Goal: Task Accomplishment & Management: Use online tool/utility

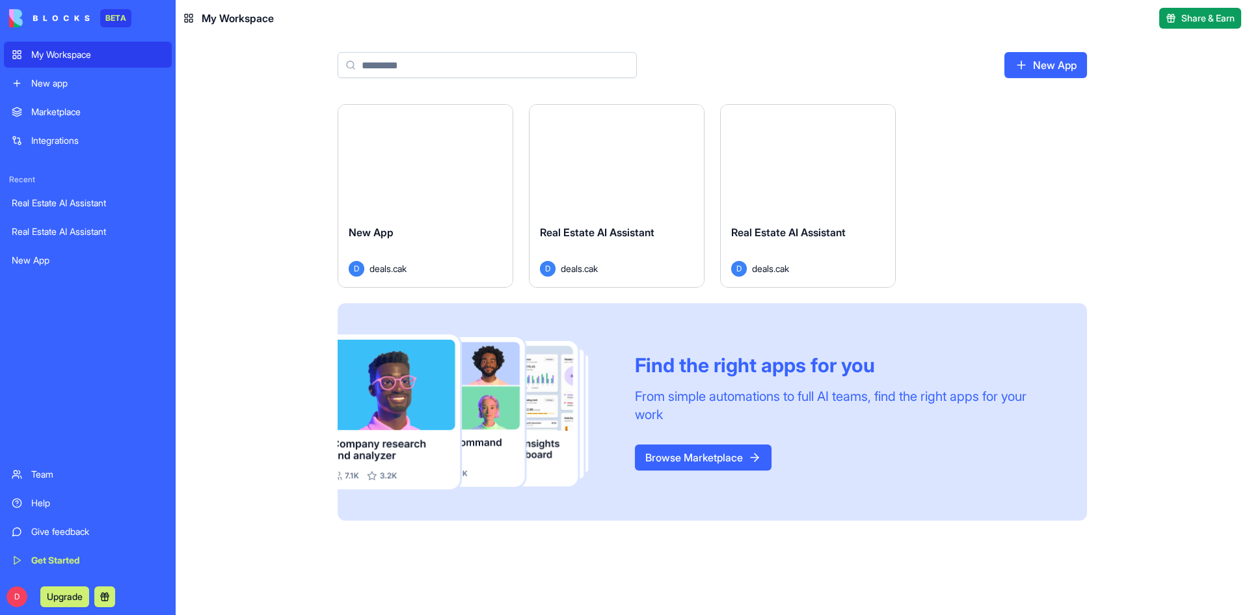
click at [406, 230] on div "New App" at bounding box center [425, 242] width 153 height 36
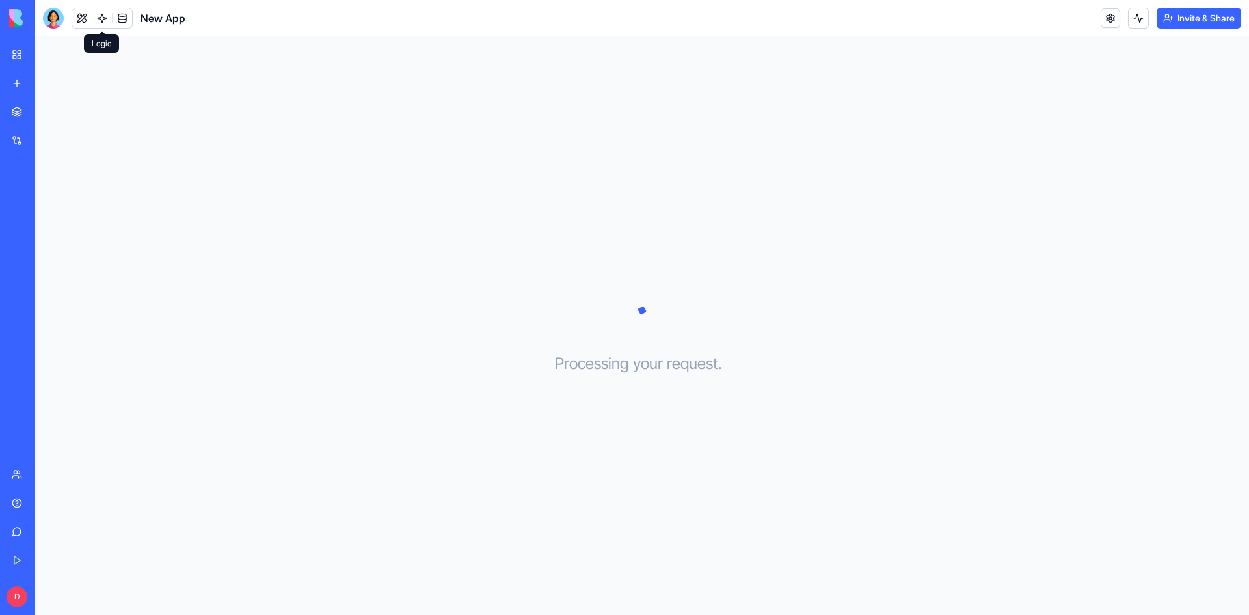
click at [103, 17] on link at bounding box center [102, 18] width 20 height 20
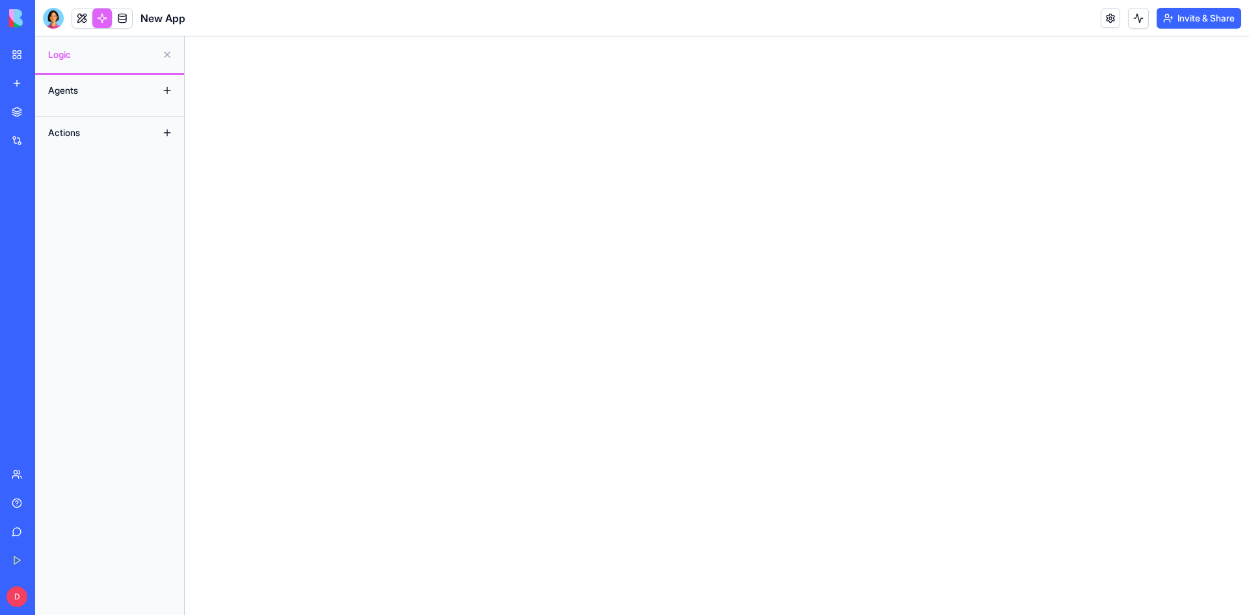
click at [99, 94] on div "Agents" at bounding box center [94, 90] width 104 height 21
click at [161, 88] on button at bounding box center [167, 90] width 21 height 21
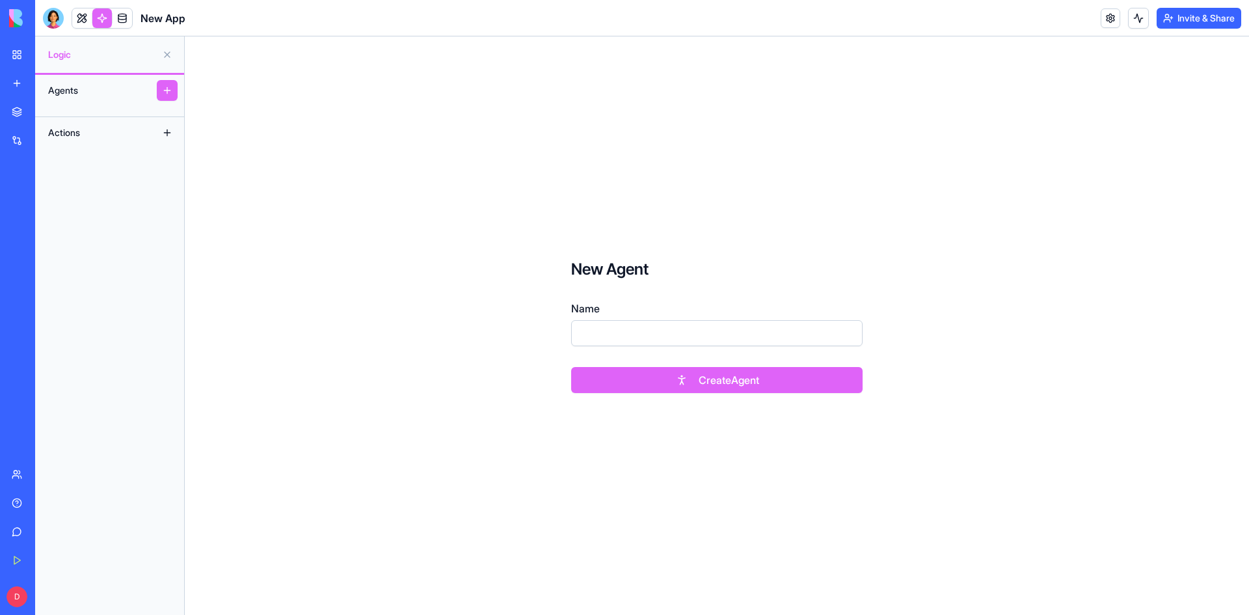
click at [168, 134] on button at bounding box center [167, 132] width 21 height 21
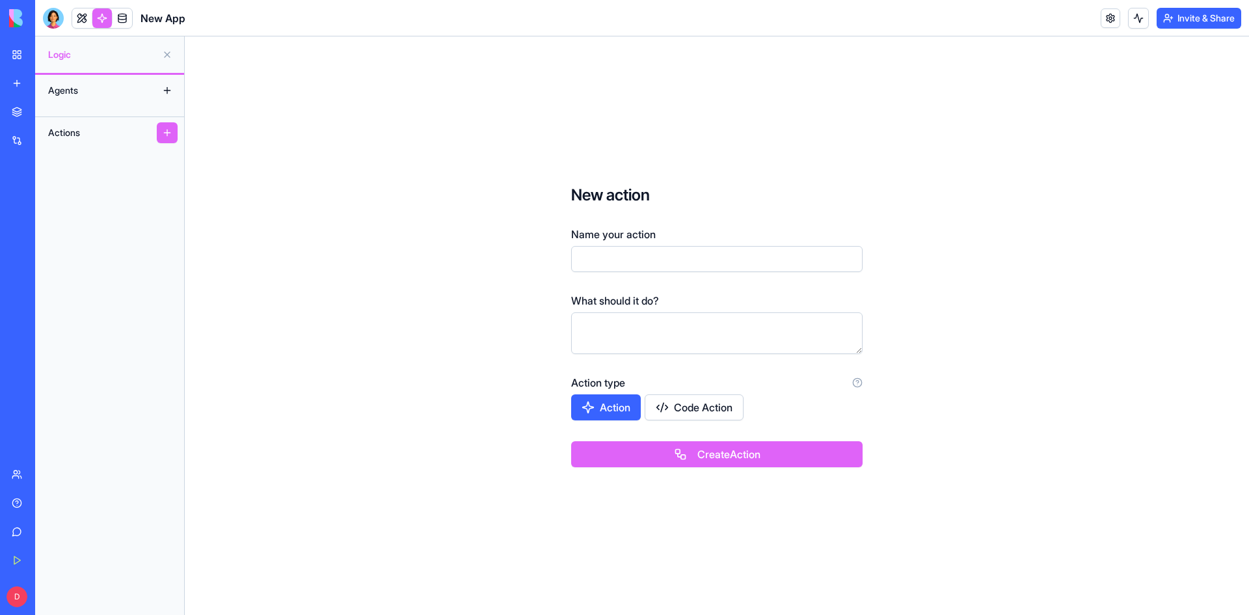
click at [735, 265] on input "Name your action" at bounding box center [716, 259] width 291 height 26
click at [711, 413] on button "Code Action" at bounding box center [693, 407] width 99 height 26
click at [709, 453] on button "Create Action" at bounding box center [716, 454] width 291 height 26
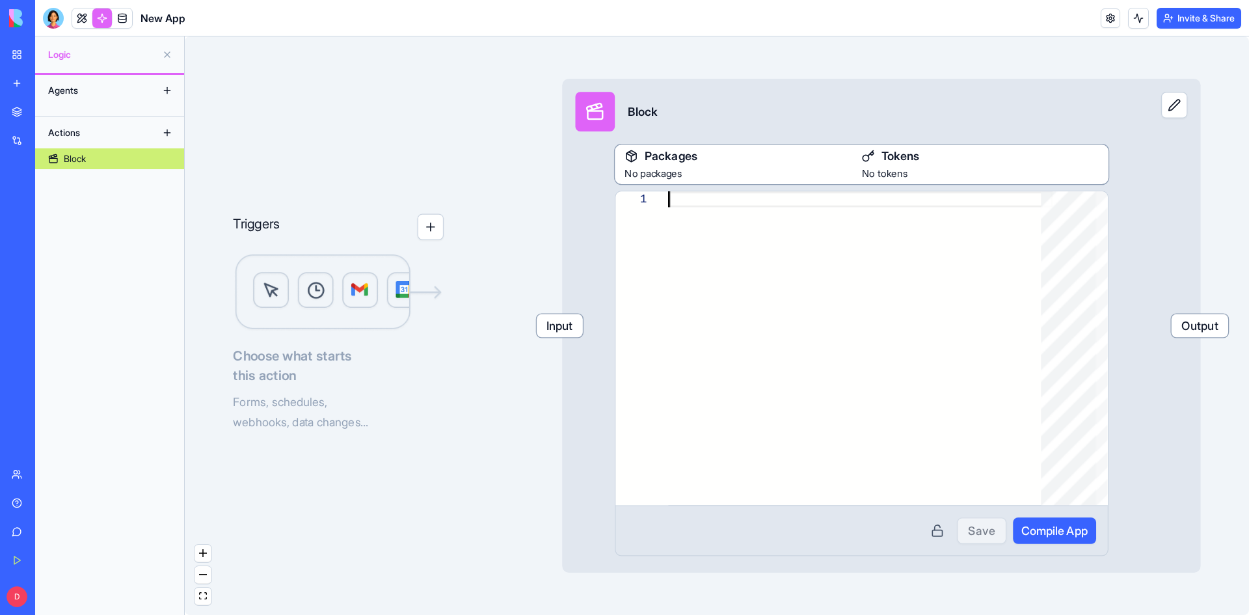
click at [806, 207] on div at bounding box center [860, 347] width 384 height 313
click at [105, 87] on div "Agents" at bounding box center [94, 90] width 104 height 21
click at [166, 93] on button at bounding box center [167, 90] width 21 height 21
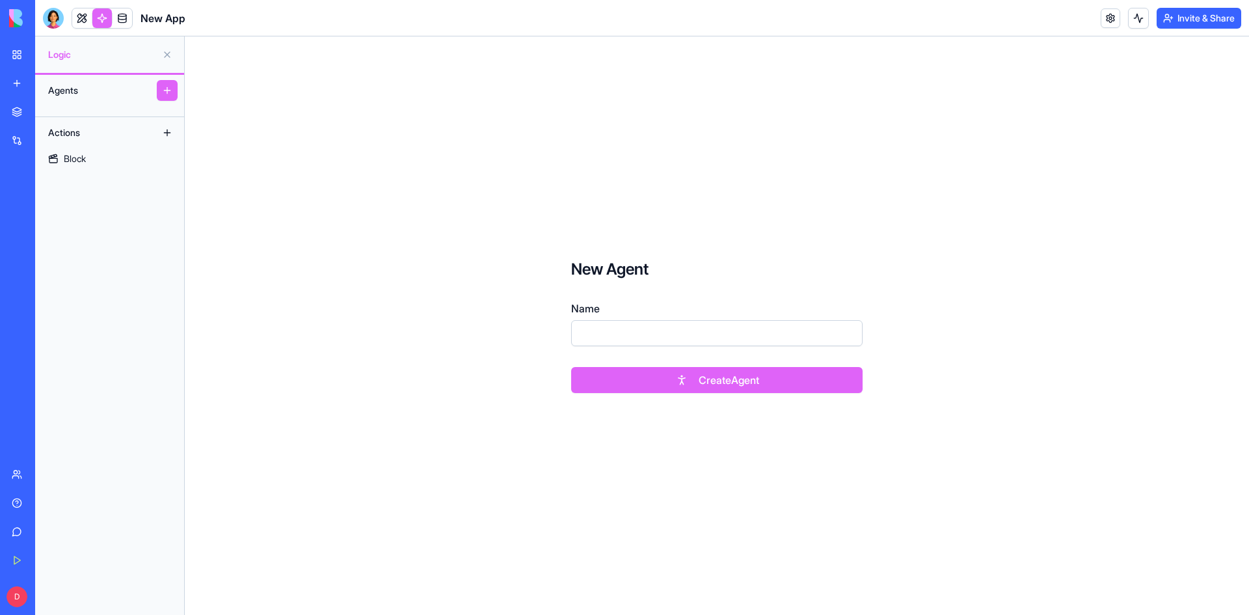
click at [685, 332] on input "Name" at bounding box center [716, 333] width 291 height 26
click at [686, 388] on button "Create Agent" at bounding box center [716, 380] width 291 height 26
